Goal: Task Accomplishment & Management: Complete application form

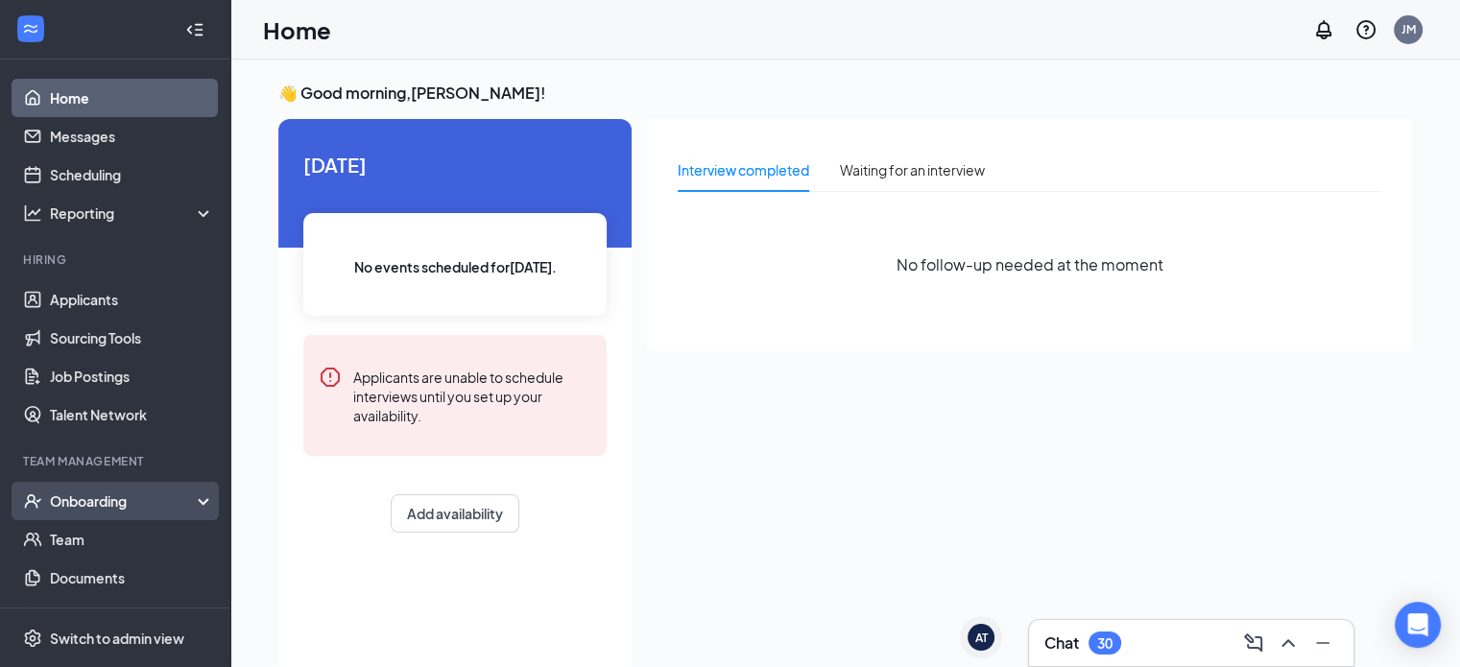
click at [81, 496] on div "Onboarding" at bounding box center [124, 500] width 148 height 19
click at [84, 536] on link "Overview" at bounding box center [132, 539] width 164 height 38
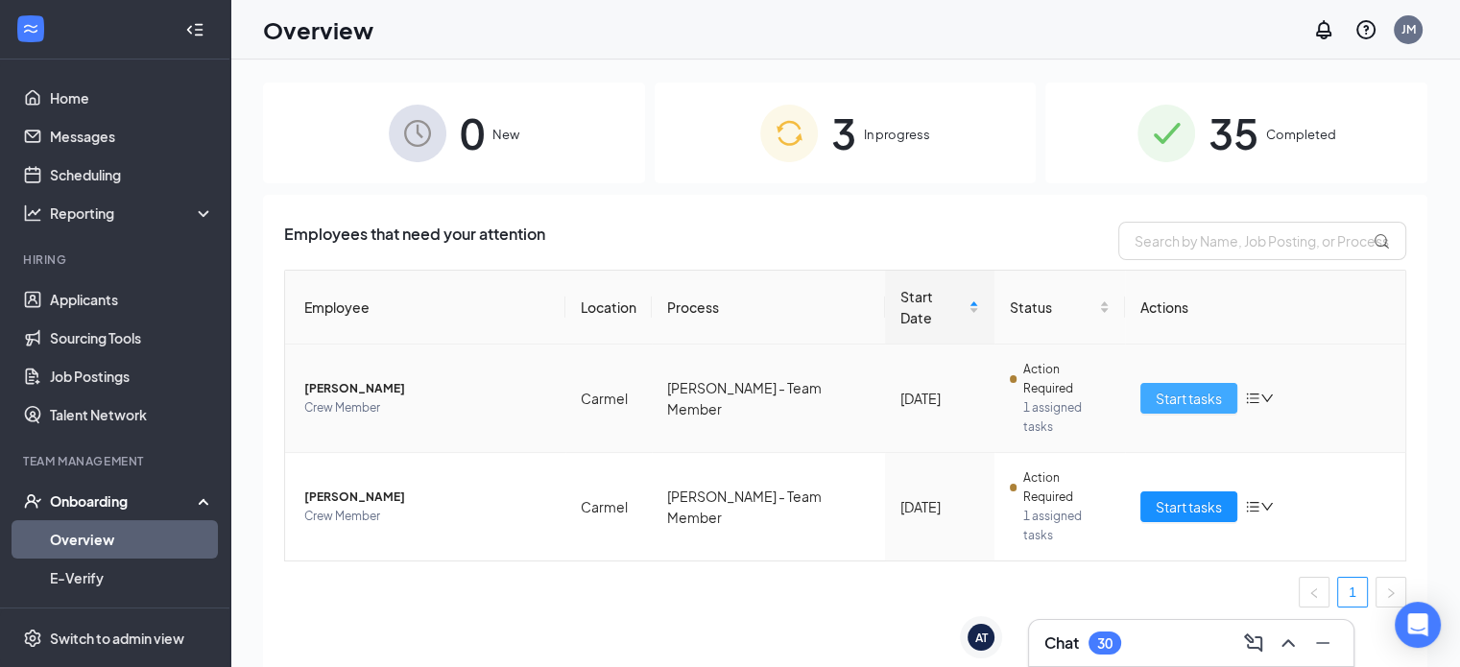
click at [1178, 388] on span "Start tasks" at bounding box center [1188, 398] width 66 height 21
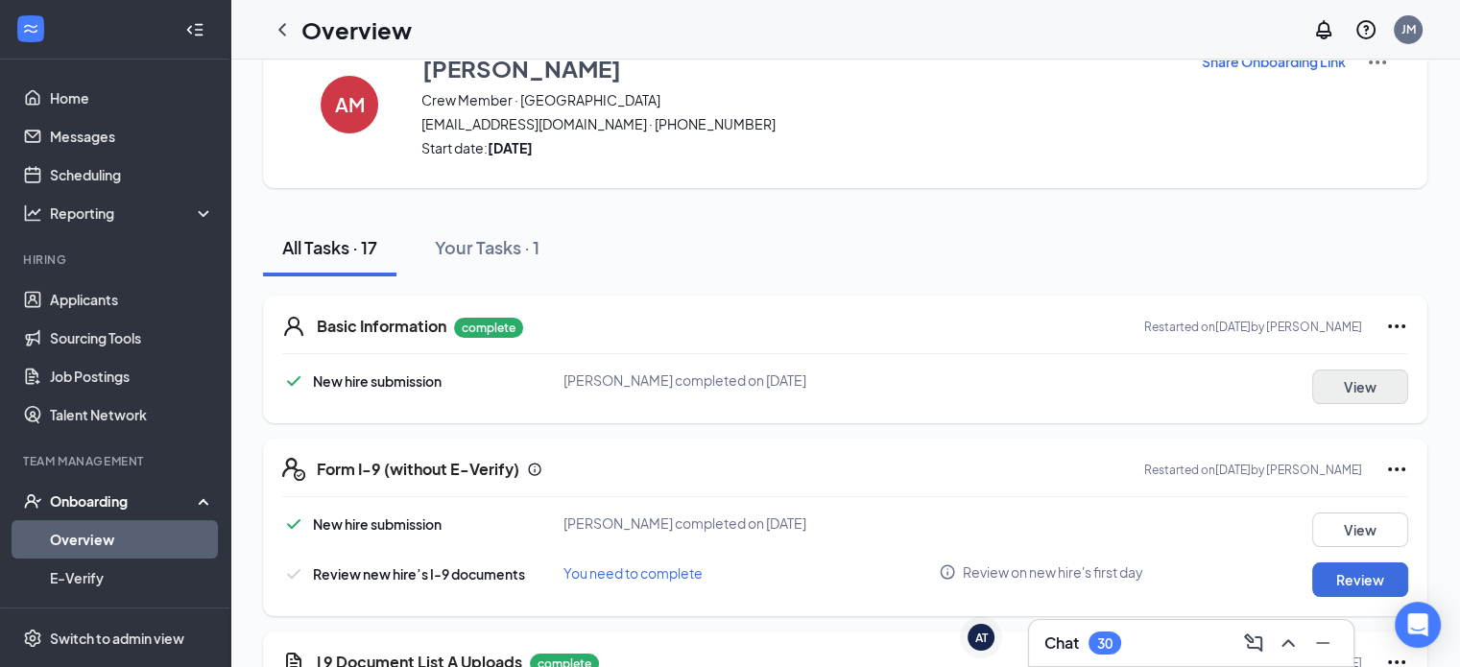
scroll to position [96, 0]
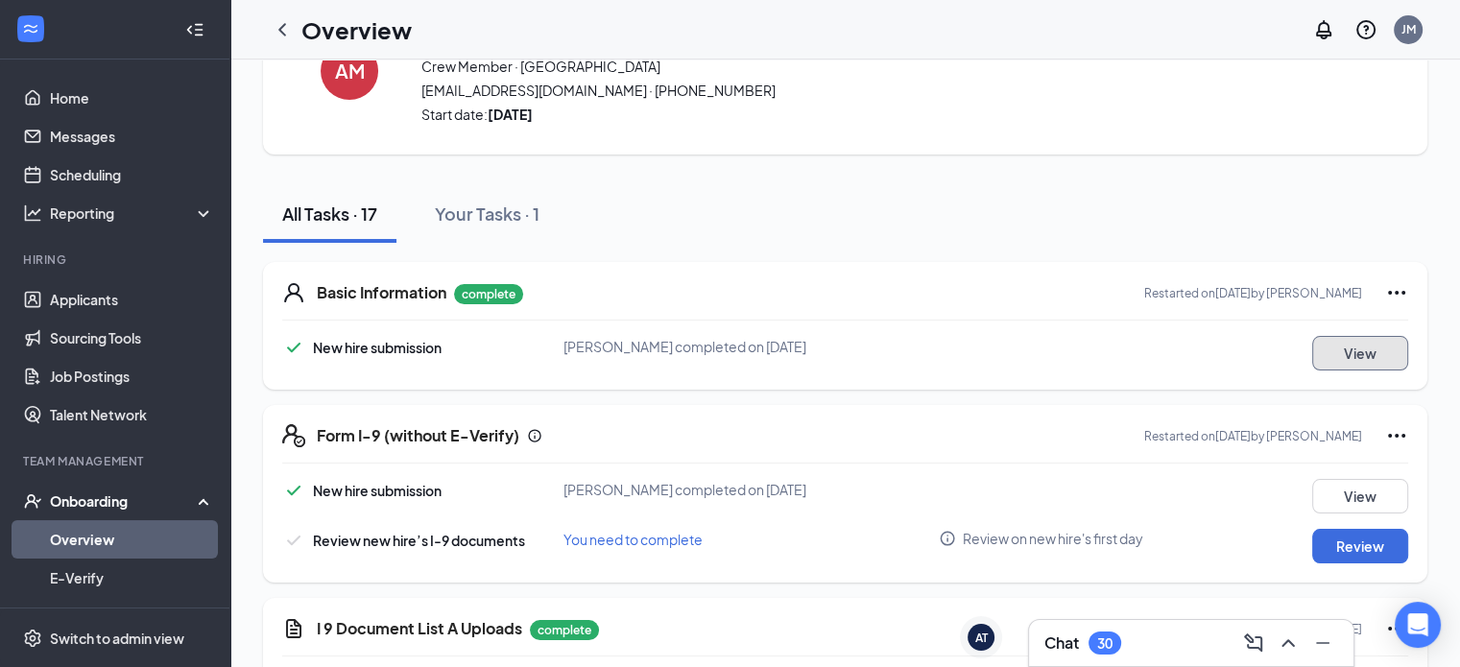
click at [1344, 368] on button "View" at bounding box center [1360, 353] width 96 height 35
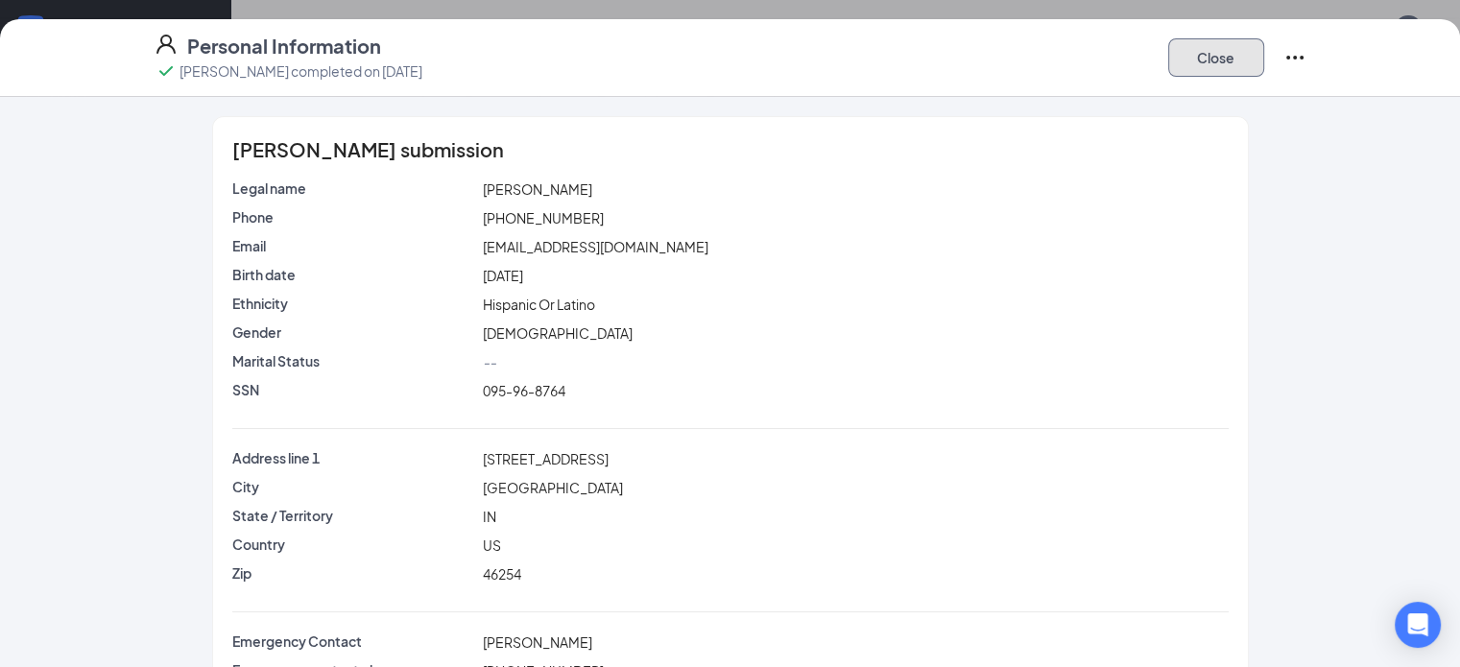
click at [1264, 56] on button "Close" at bounding box center [1216, 57] width 96 height 38
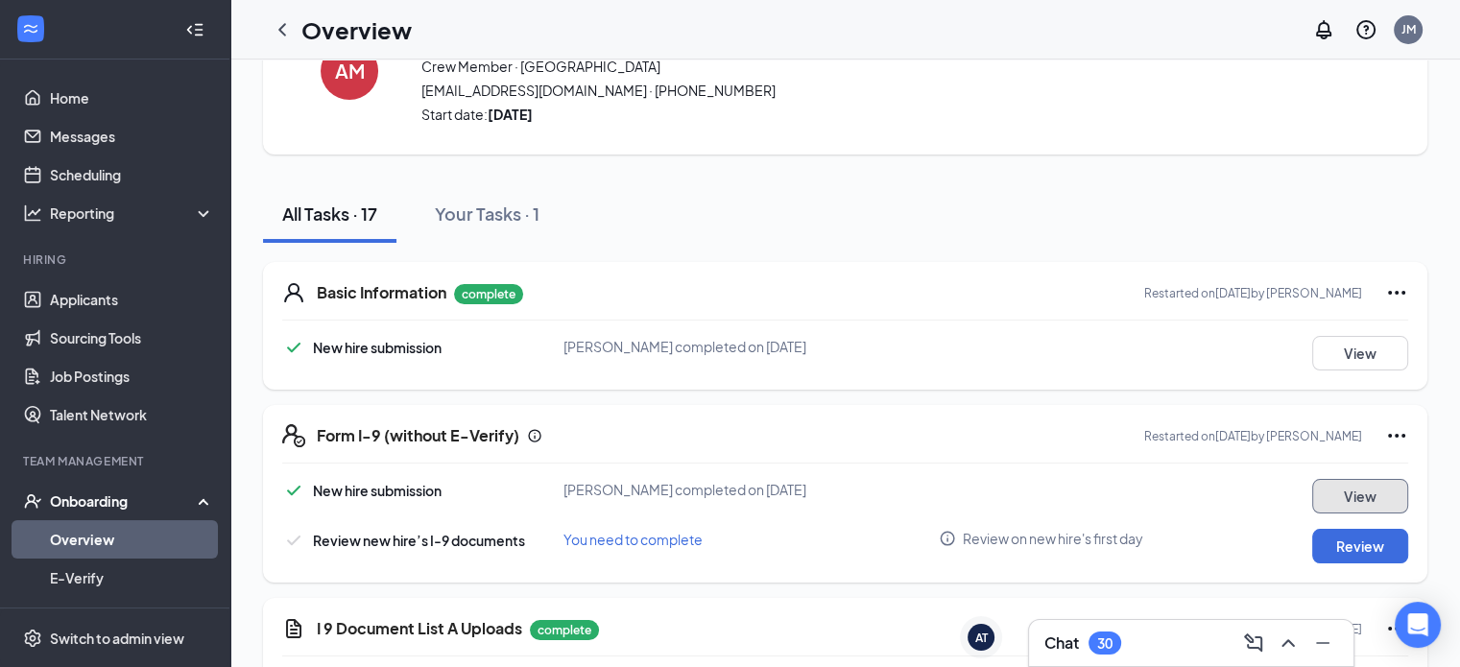
click at [1344, 491] on button "View" at bounding box center [1360, 496] width 96 height 35
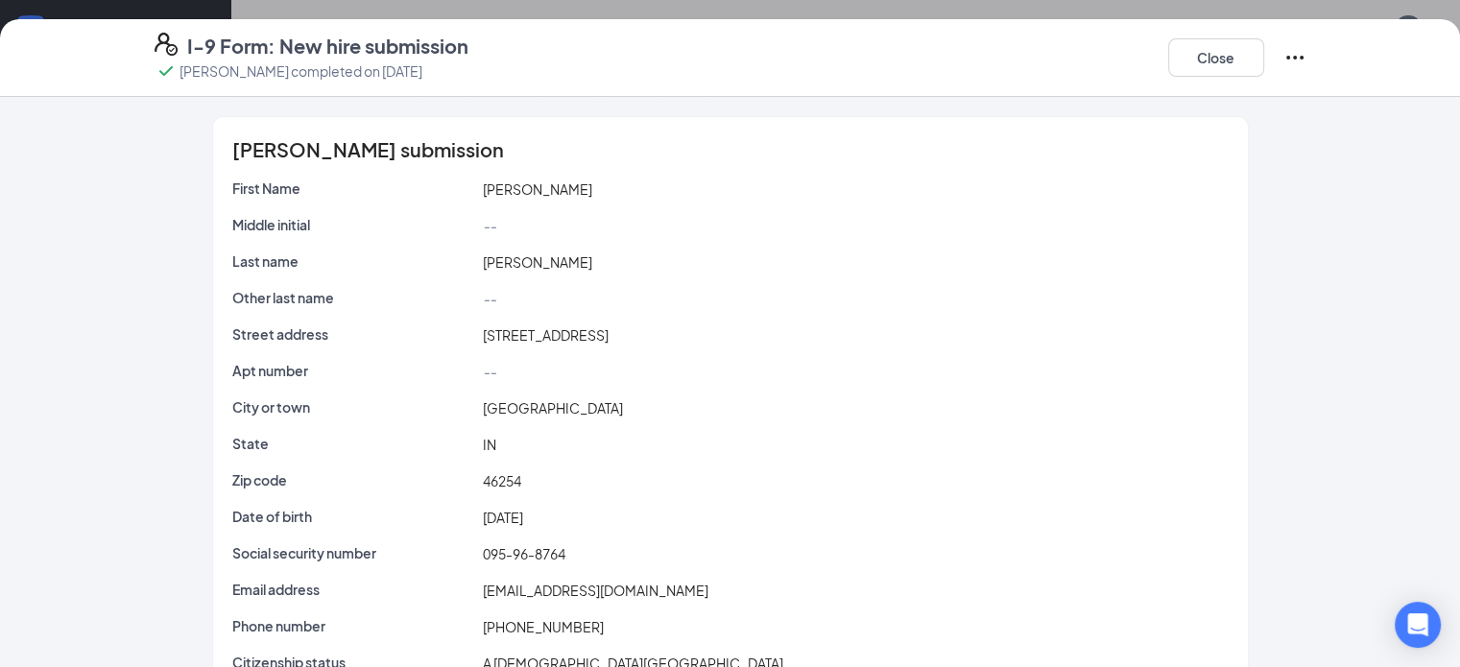
scroll to position [57, 0]
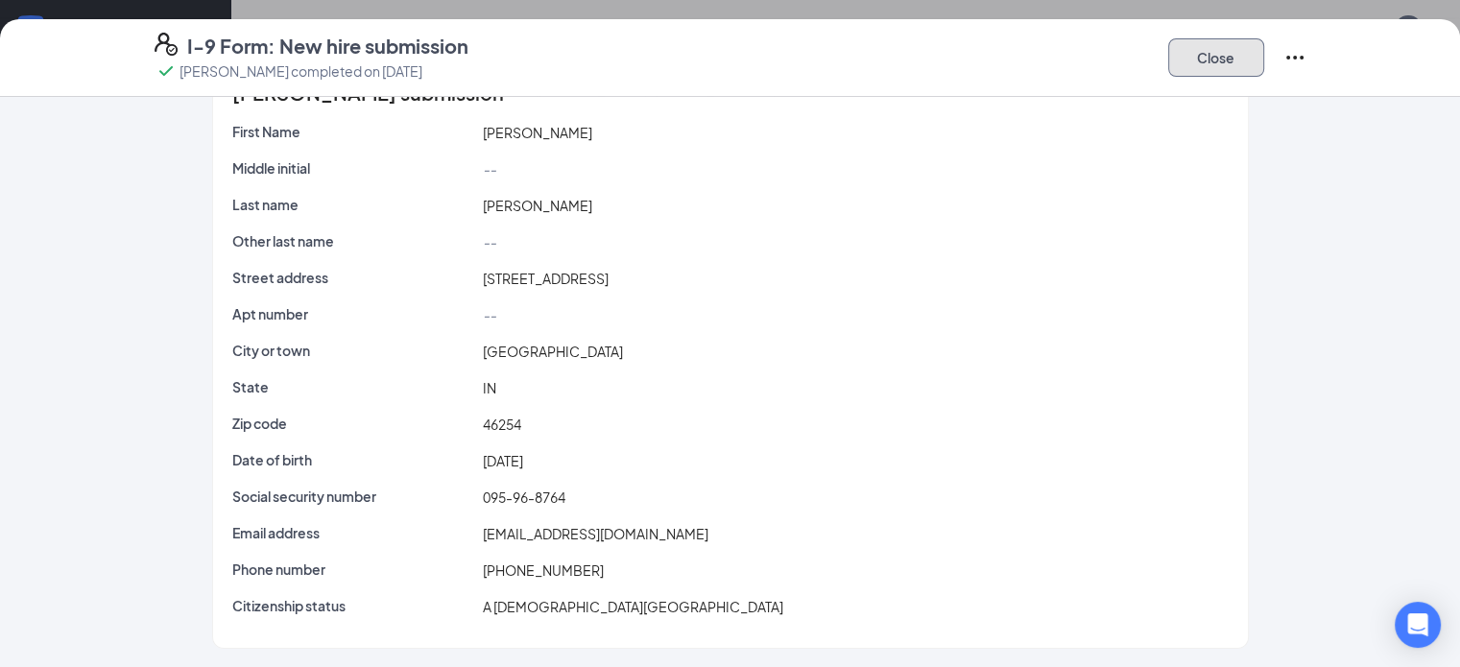
click at [1264, 52] on button "Close" at bounding box center [1216, 57] width 96 height 38
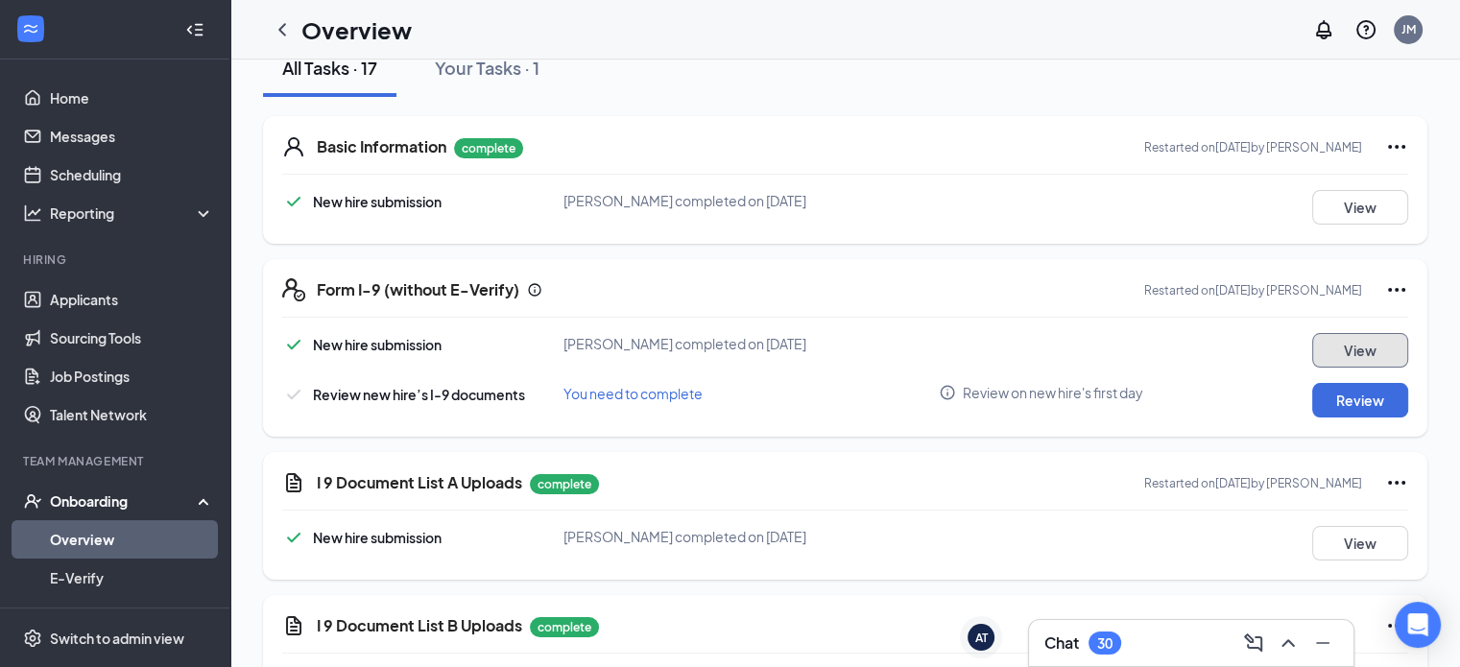
scroll to position [288, 0]
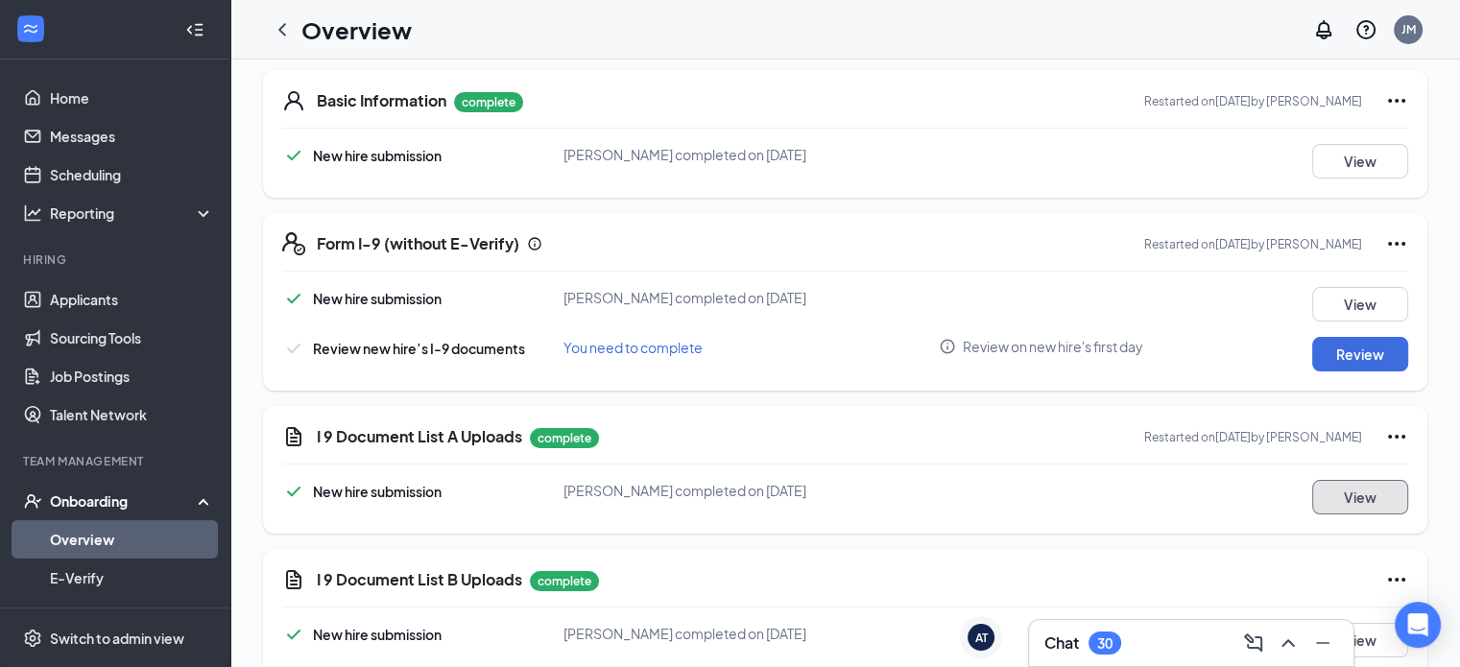
click at [1338, 494] on button "View" at bounding box center [1360, 497] width 96 height 35
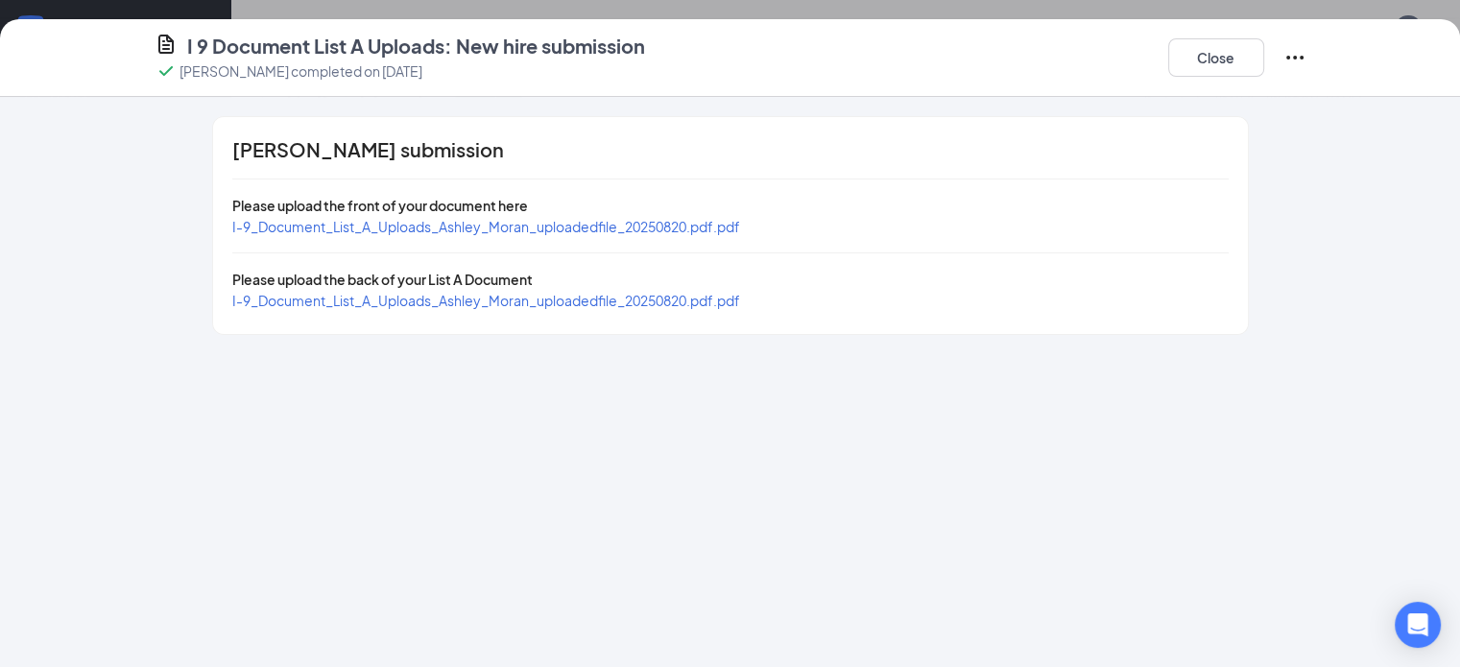
click at [390, 226] on span "I-9_Document_List_A_Uploads_Ashley_Moran_uploadedfile_20250820.pdf.pdf" at bounding box center [486, 226] width 508 height 17
click at [1264, 65] on button "Close" at bounding box center [1216, 57] width 96 height 38
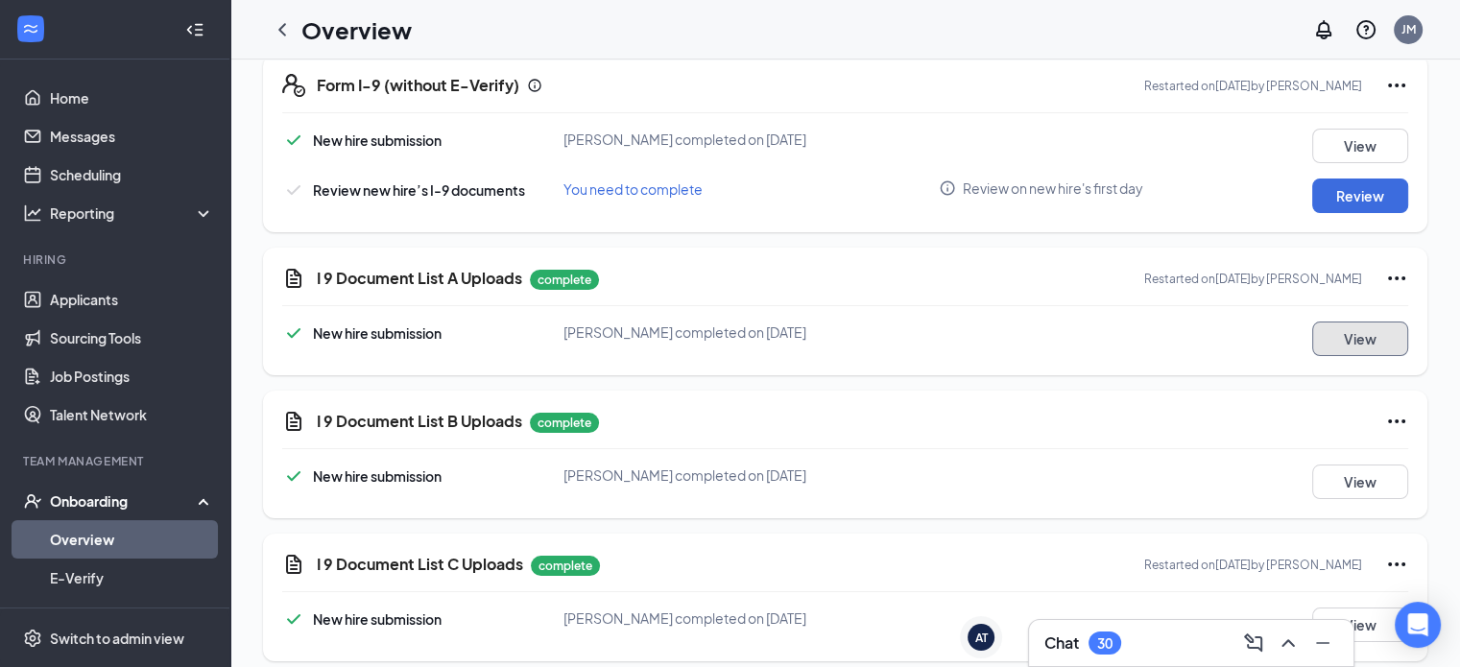
scroll to position [464, 0]
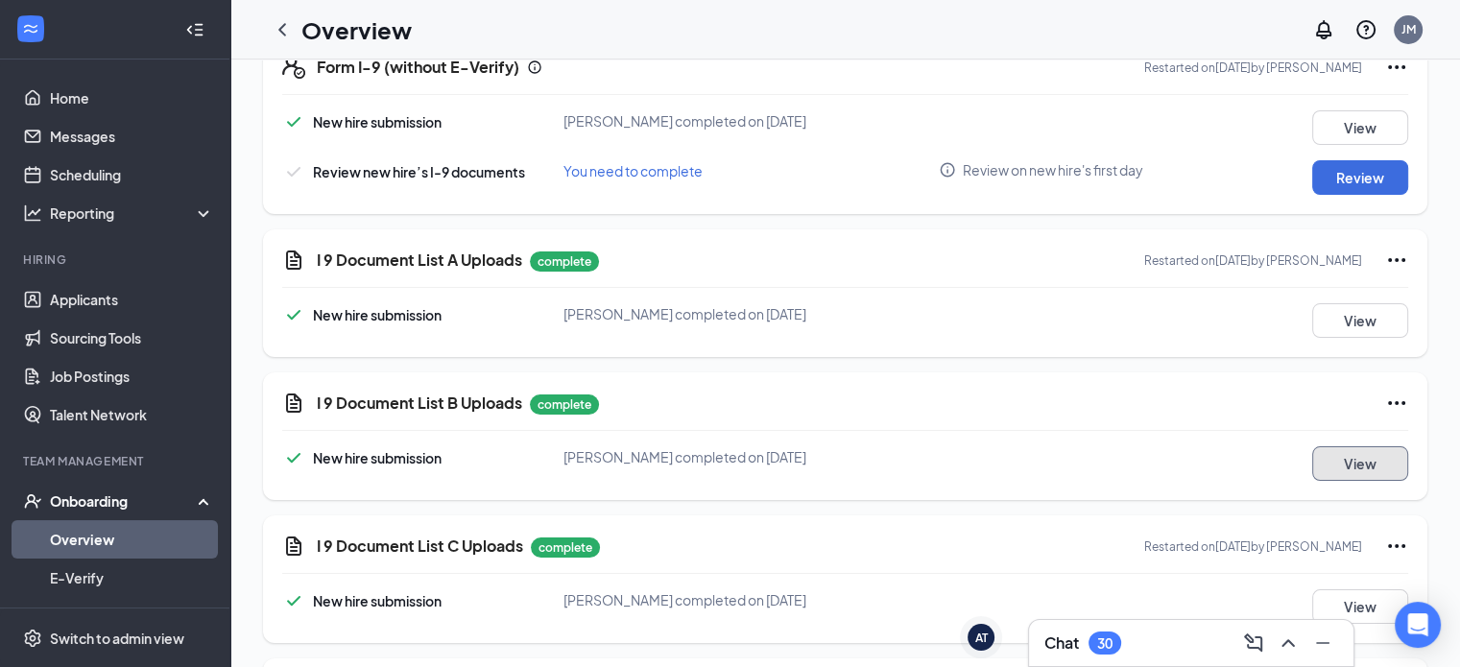
click at [1355, 469] on button "View" at bounding box center [1360, 463] width 96 height 35
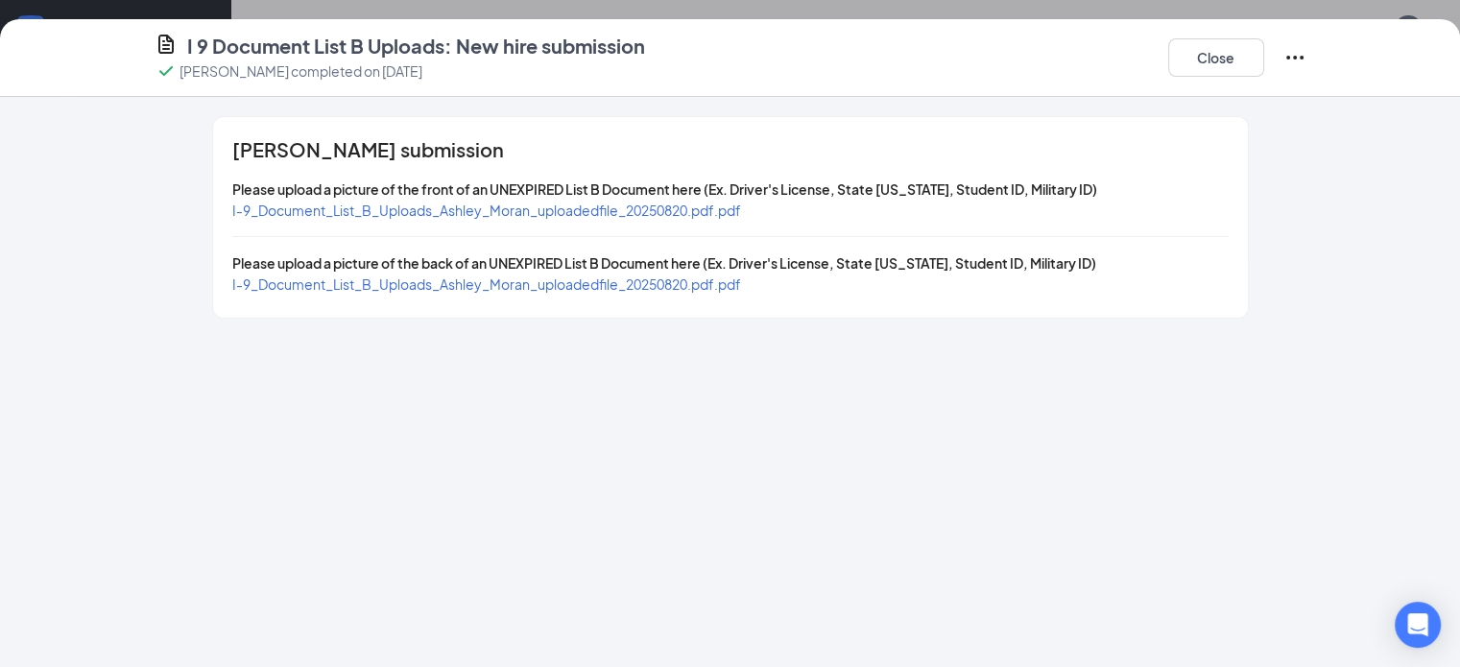
click at [396, 210] on span "I-9_Document_List_B_Uploads_Ashley_Moran_uploadedfile_20250820.pdf.pdf" at bounding box center [486, 210] width 509 height 17
click at [1264, 54] on button "Close" at bounding box center [1216, 57] width 96 height 38
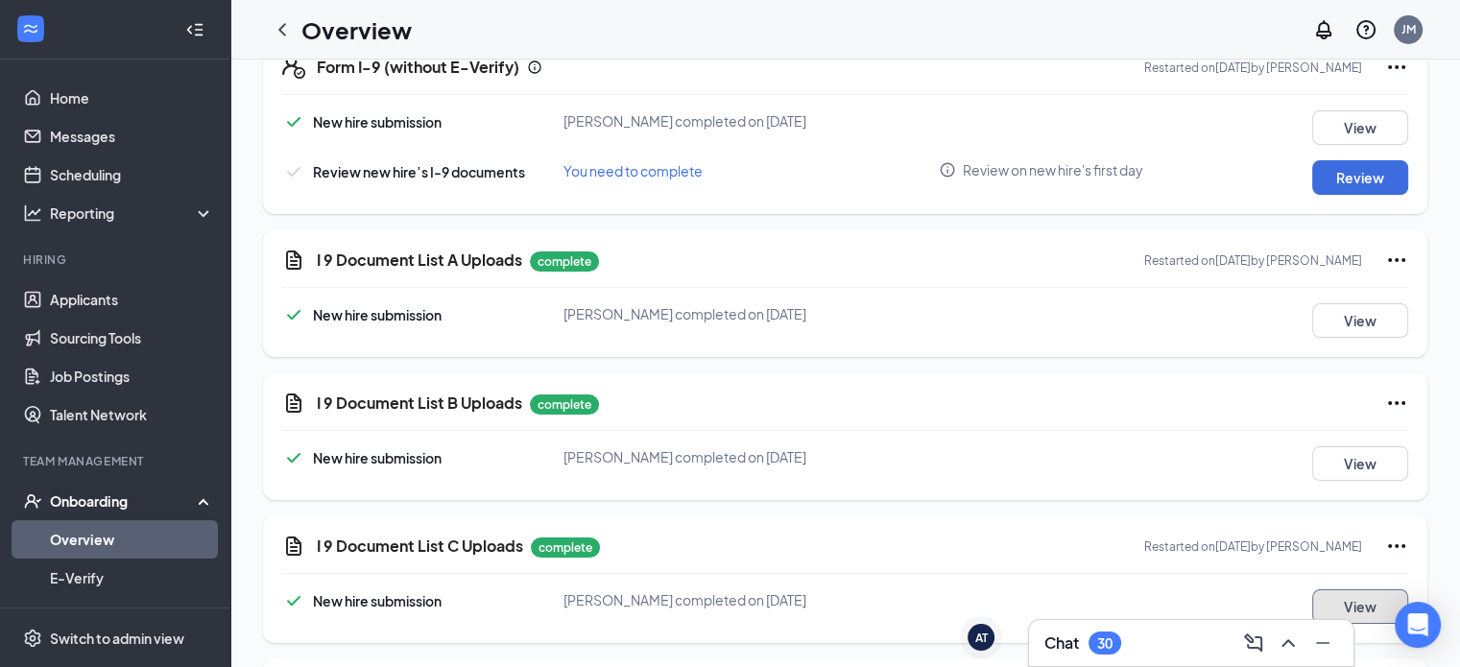
click at [1355, 599] on button "View" at bounding box center [1360, 606] width 96 height 35
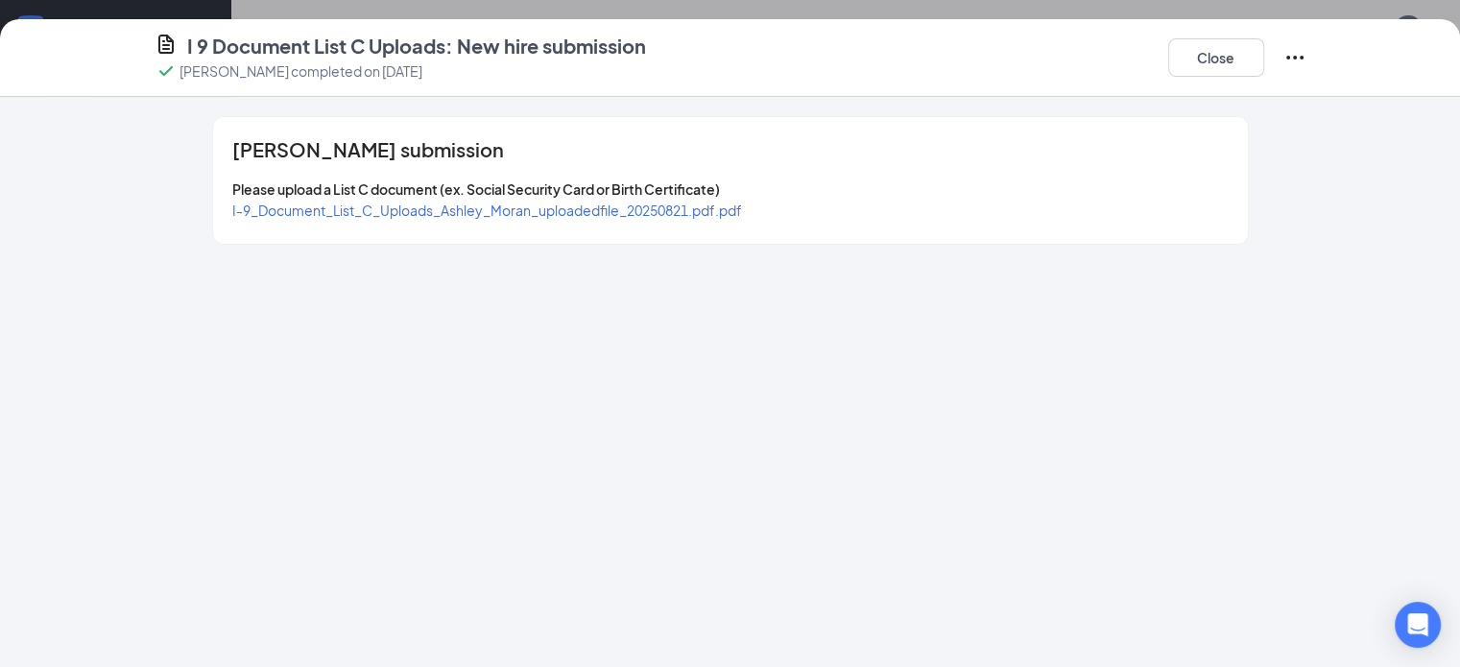
click at [541, 210] on span "I-9_Document_List_C_Uploads_Ashley_Moran_uploadedfile_20250821.pdf.pdf" at bounding box center [487, 210] width 510 height 17
click at [1264, 67] on button "Close" at bounding box center [1216, 57] width 96 height 38
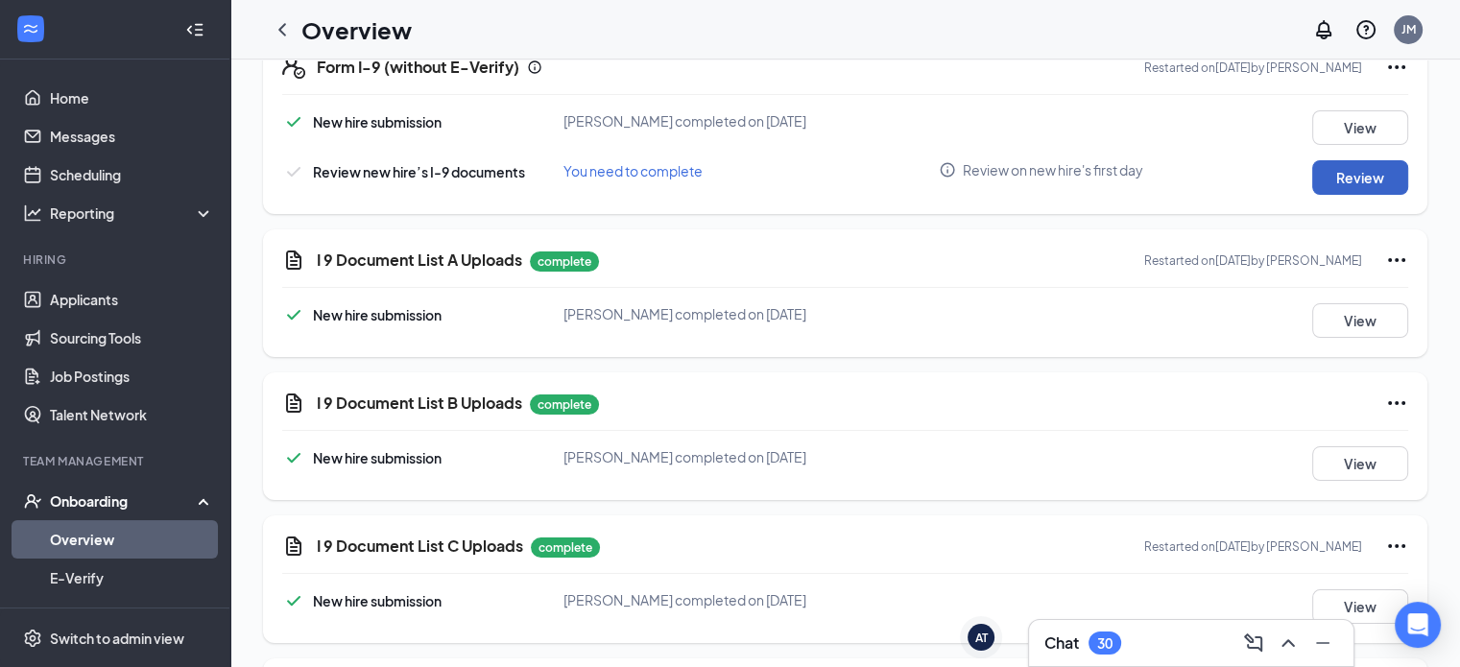
click at [1344, 178] on button "Review" at bounding box center [1360, 177] width 96 height 35
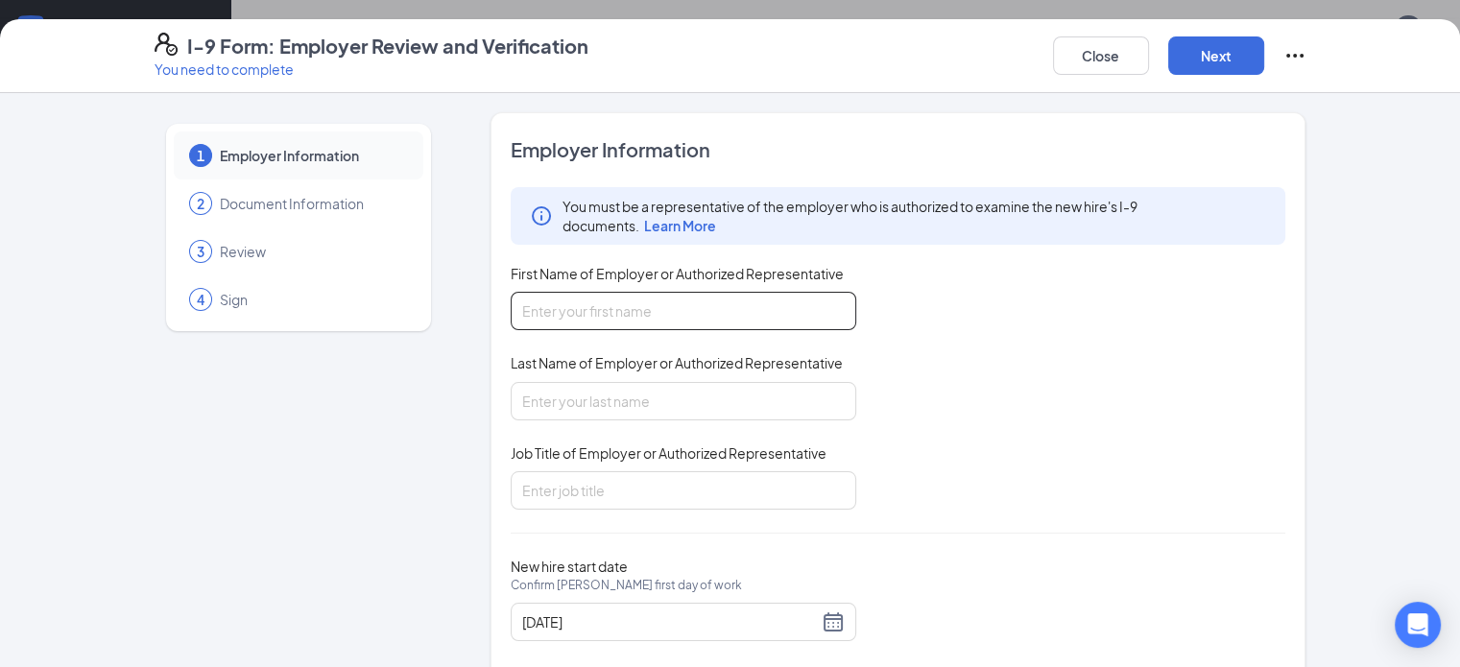
click at [625, 320] on input "First Name of Employer or Authorized Representative" at bounding box center [683, 311] width 345 height 38
click at [1149, 48] on button "Close" at bounding box center [1101, 55] width 96 height 38
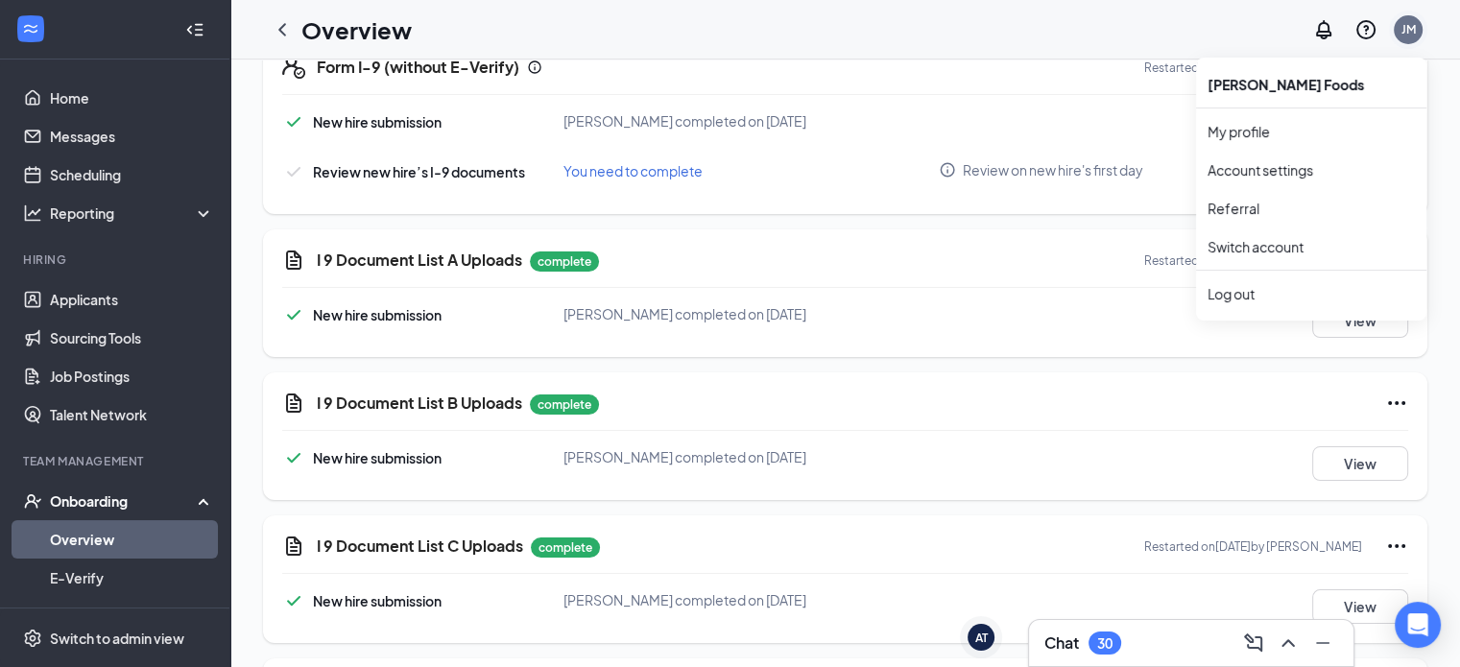
click at [1408, 30] on div "JM" at bounding box center [1408, 29] width 14 height 16
click at [1227, 292] on div "Log out" at bounding box center [1310, 293] width 207 height 19
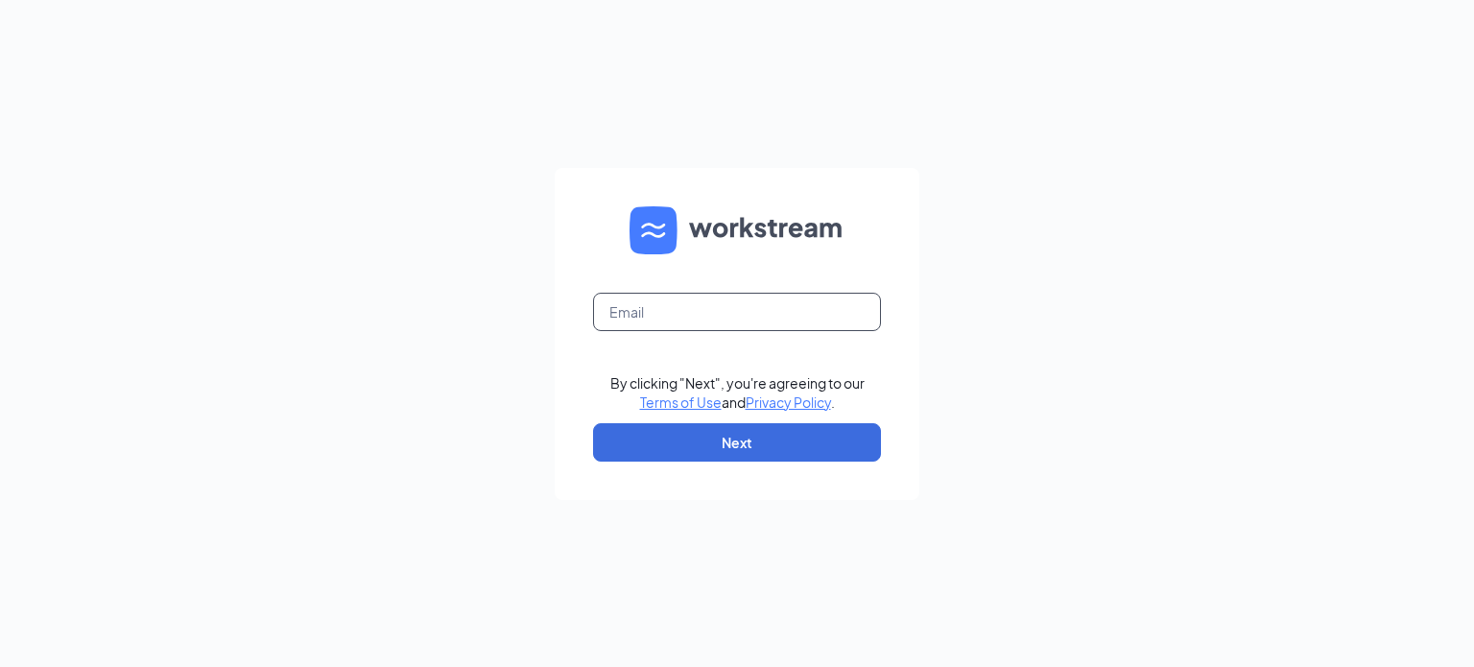
click at [626, 312] on input "text" at bounding box center [737, 312] width 288 height 38
type input "[EMAIL_ADDRESS][DOMAIN_NAME]"
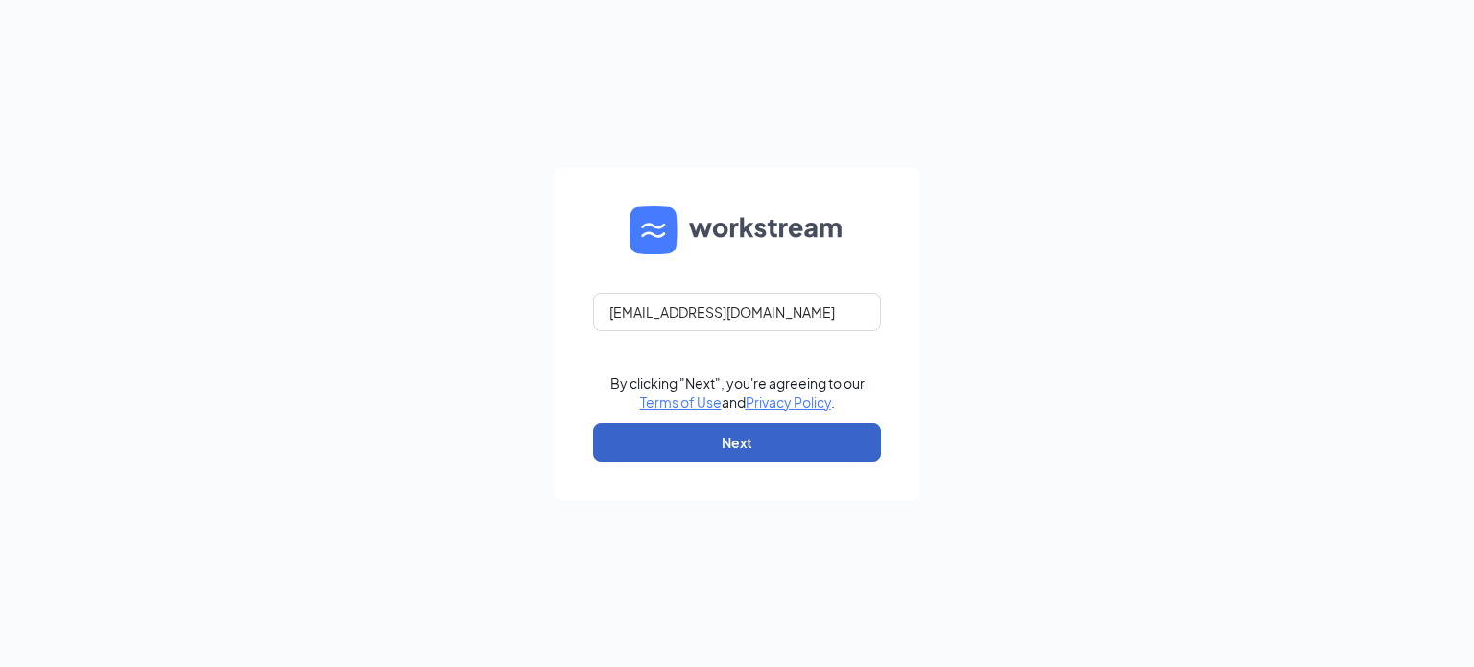
click at [740, 430] on button "Next" at bounding box center [737, 442] width 288 height 38
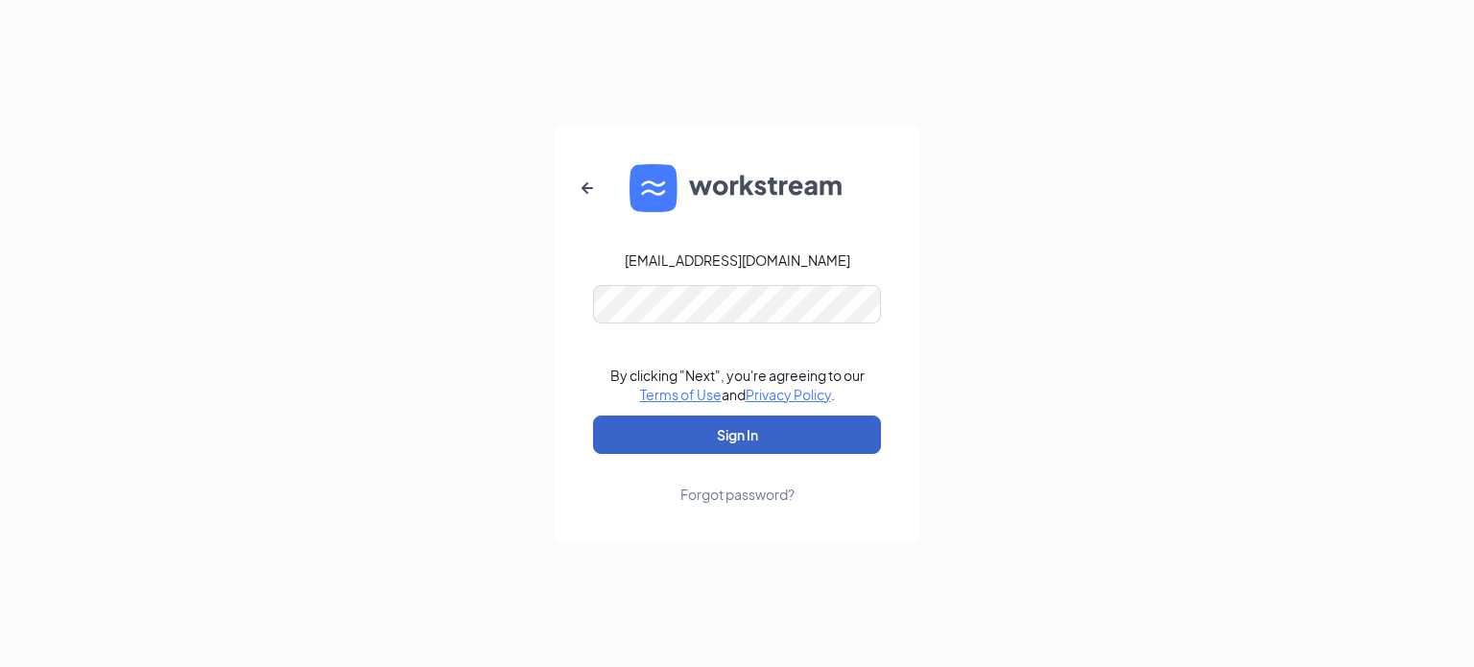
click at [728, 435] on button "Sign In" at bounding box center [737, 435] width 288 height 38
click at [714, 432] on button "Sign In" at bounding box center [737, 435] width 288 height 38
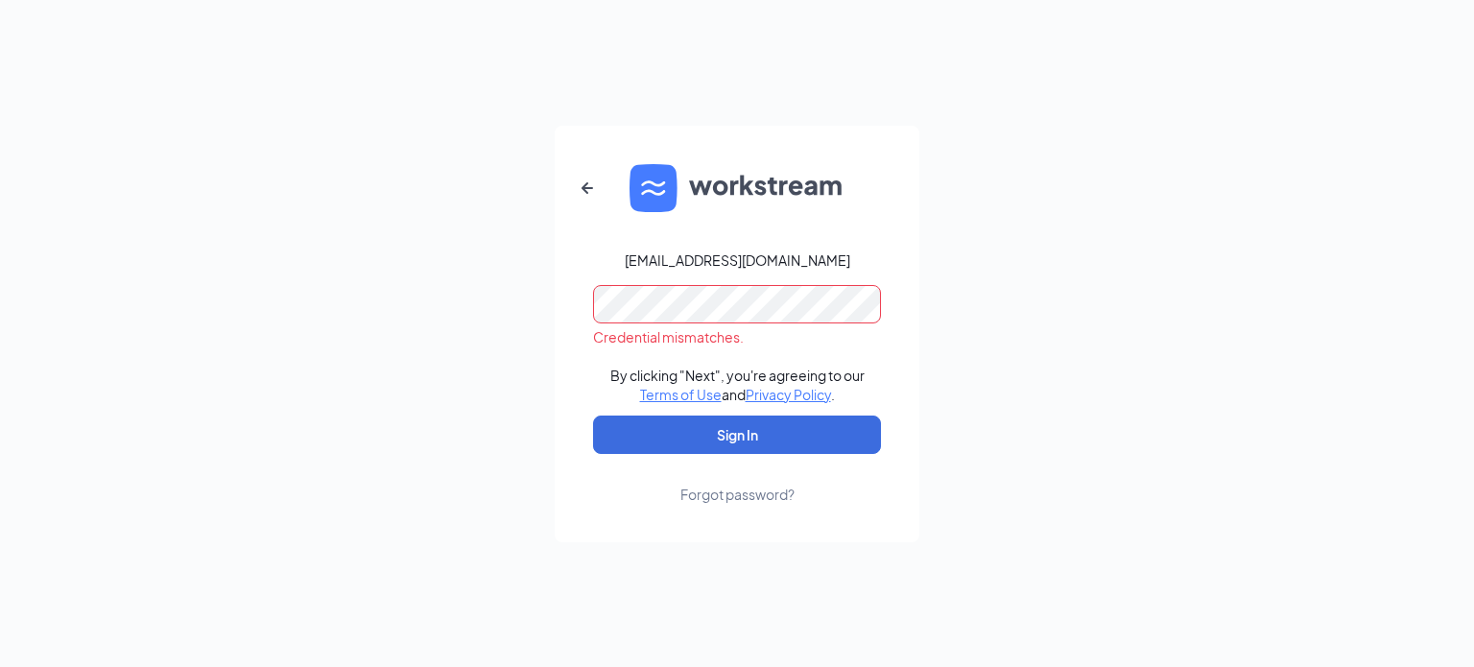
click at [556, 314] on form "[EMAIL_ADDRESS][DOMAIN_NAME] Credential mismatches. By clicking "Next", you're …" at bounding box center [737, 334] width 365 height 416
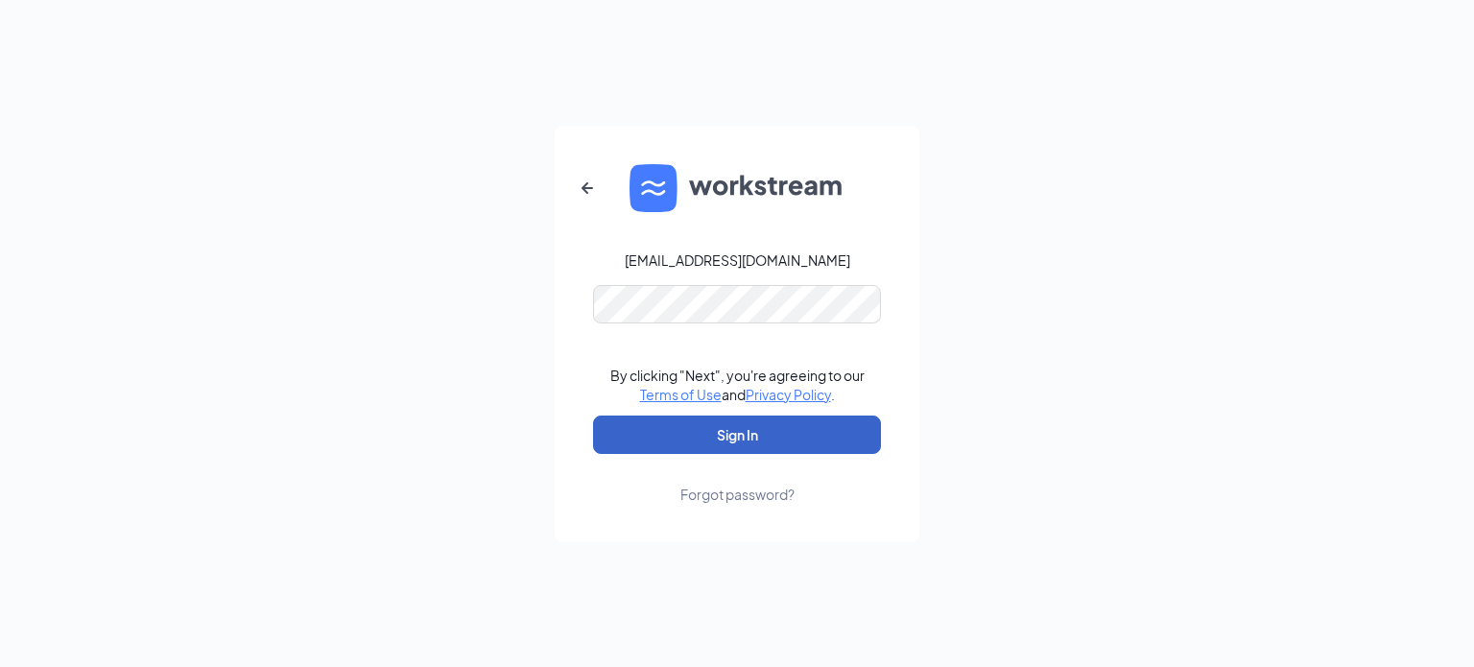
click at [745, 433] on button "Sign In" at bounding box center [737, 435] width 288 height 38
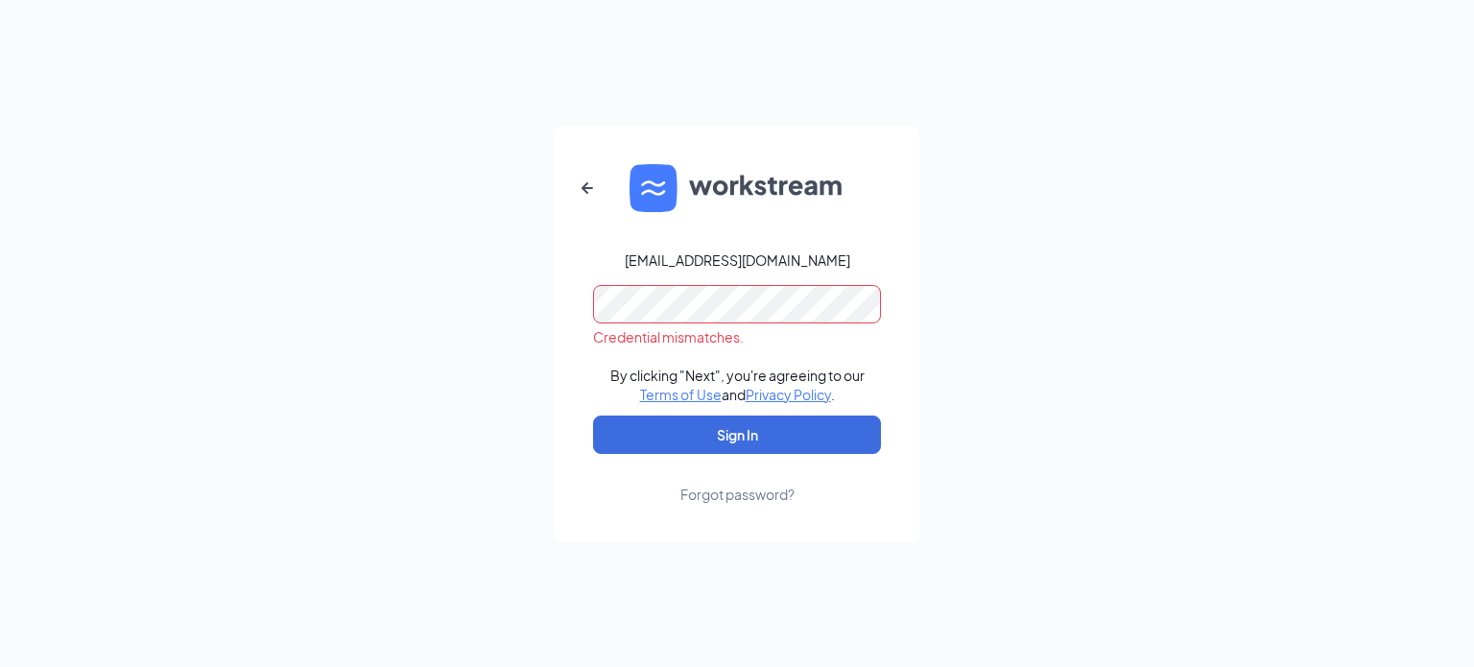
click at [521, 318] on div "[EMAIL_ADDRESS][DOMAIN_NAME] Credential mismatches. By clicking "Next", you're …" at bounding box center [737, 333] width 1474 height 667
click at [593, 416] on button "Sign In" at bounding box center [737, 435] width 288 height 38
